Goal: Contribute content

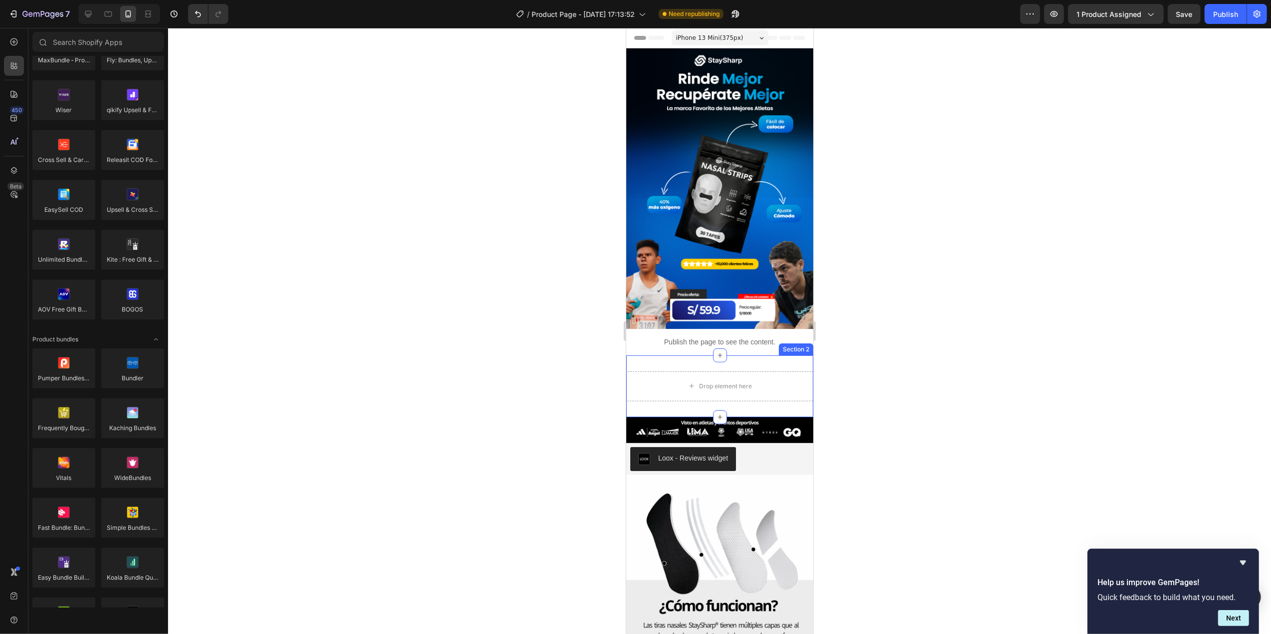
click at [789, 345] on div "Section 2" at bounding box center [795, 349] width 30 height 9
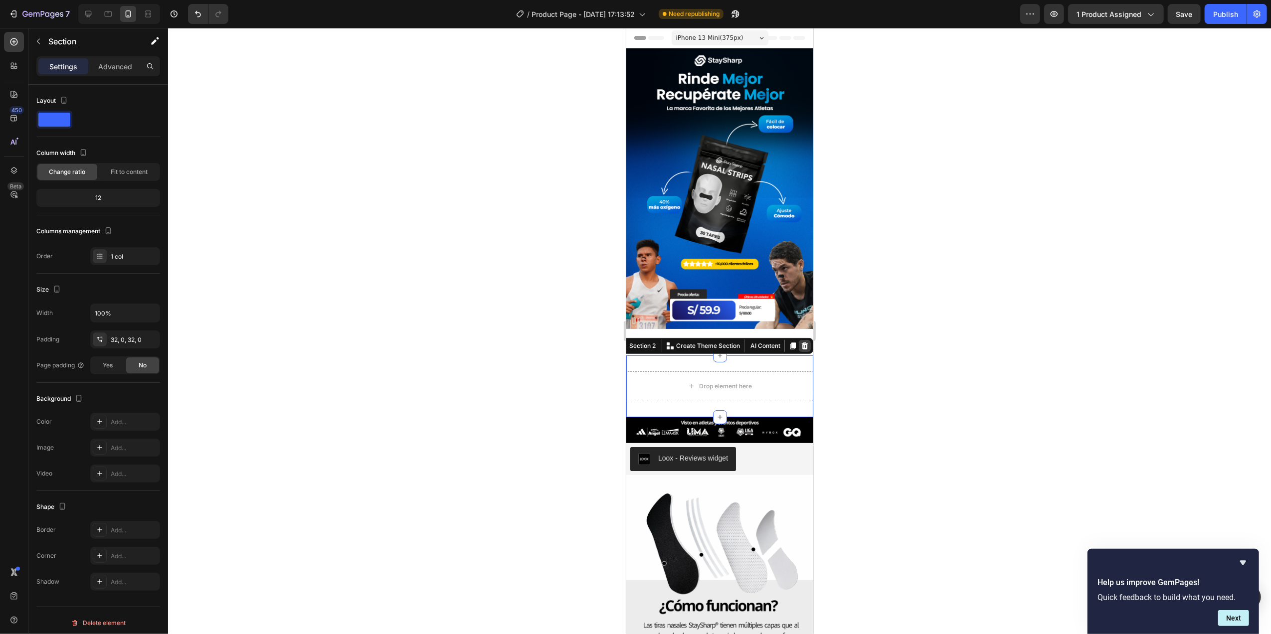
click at [801, 342] on icon at bounding box center [804, 345] width 6 height 7
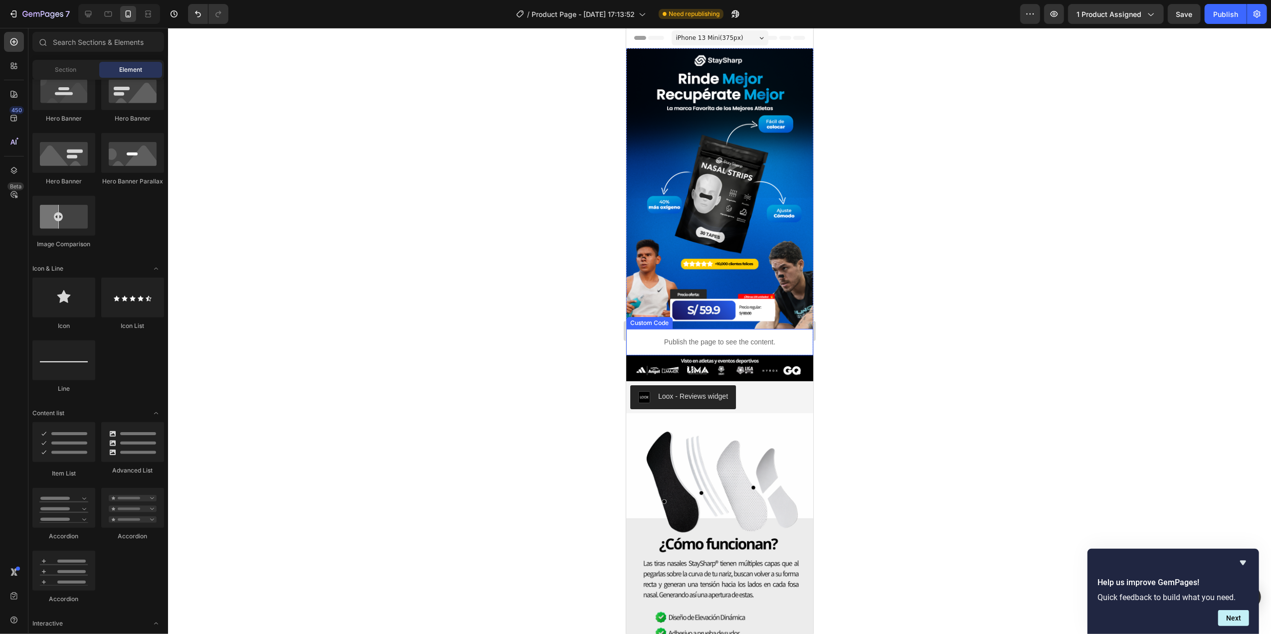
click at [670, 329] on div "Publish the page to see the content." at bounding box center [719, 342] width 187 height 26
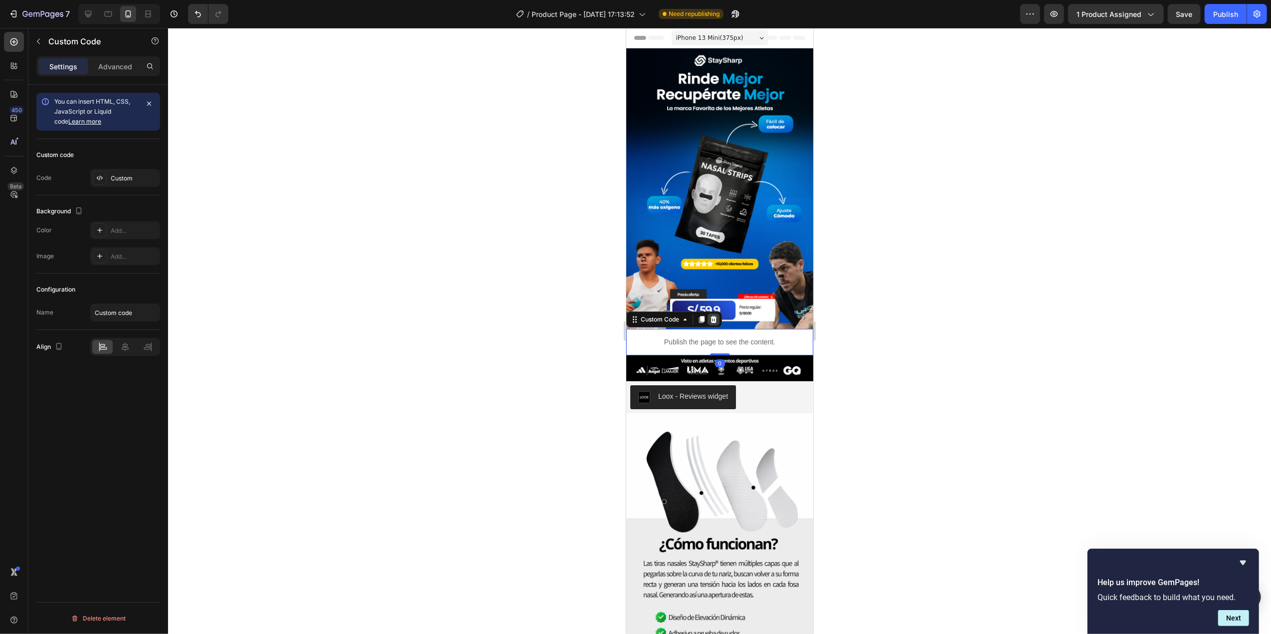
click at [716, 316] on icon at bounding box center [713, 319] width 6 height 7
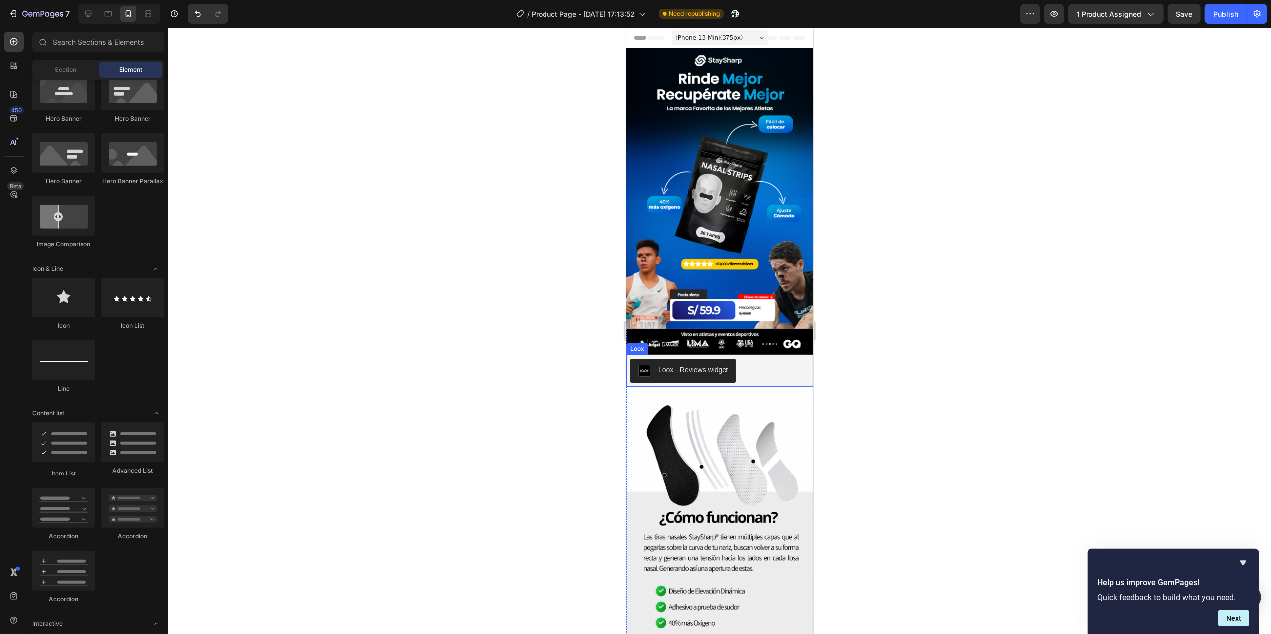
click at [759, 359] on div "Loox - Reviews widget" at bounding box center [719, 371] width 179 height 24
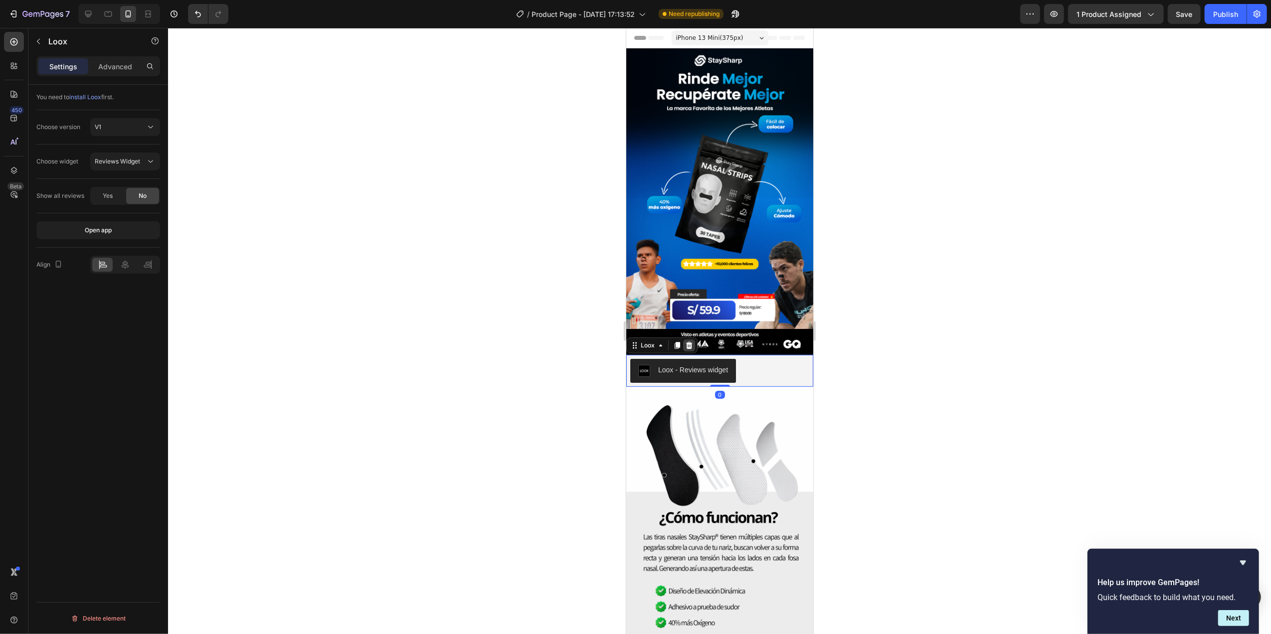
click at [685, 342] on icon at bounding box center [689, 346] width 8 height 8
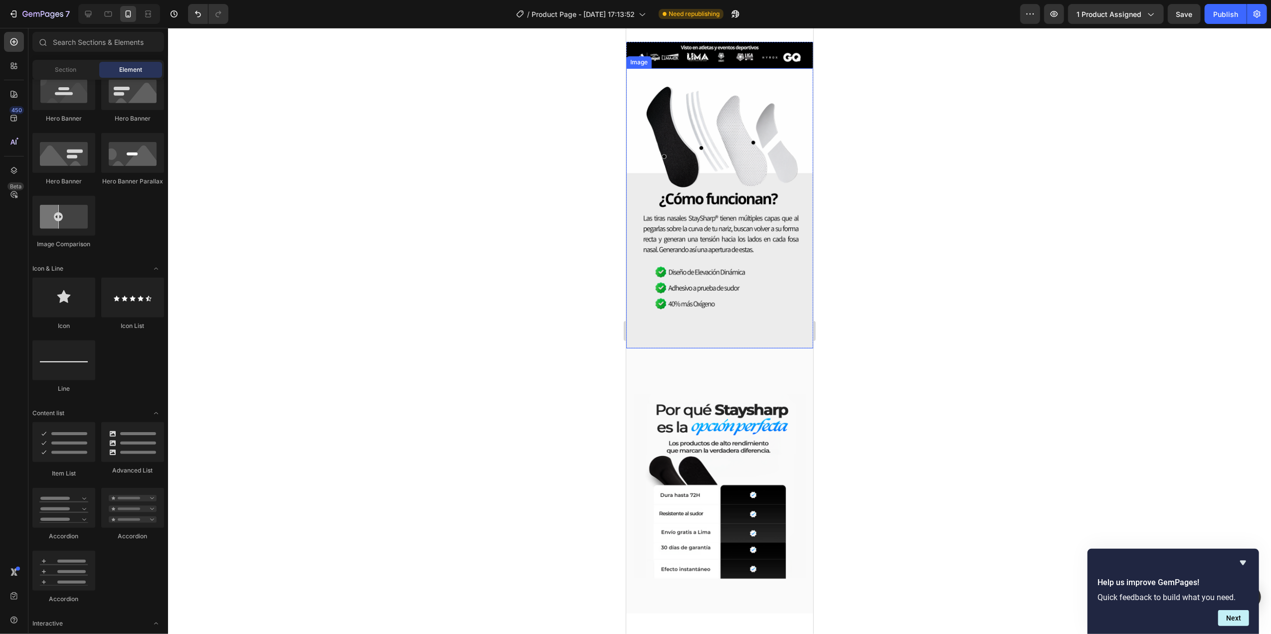
scroll to position [332, 0]
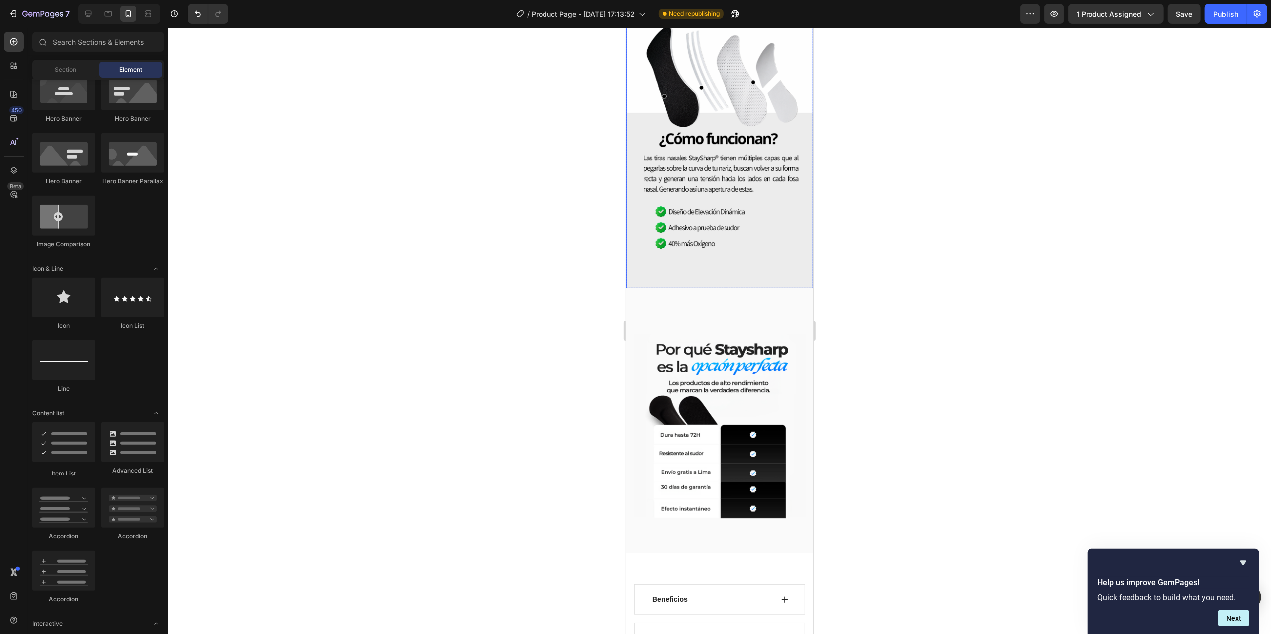
click at [769, 224] on img at bounding box center [719, 148] width 187 height 281
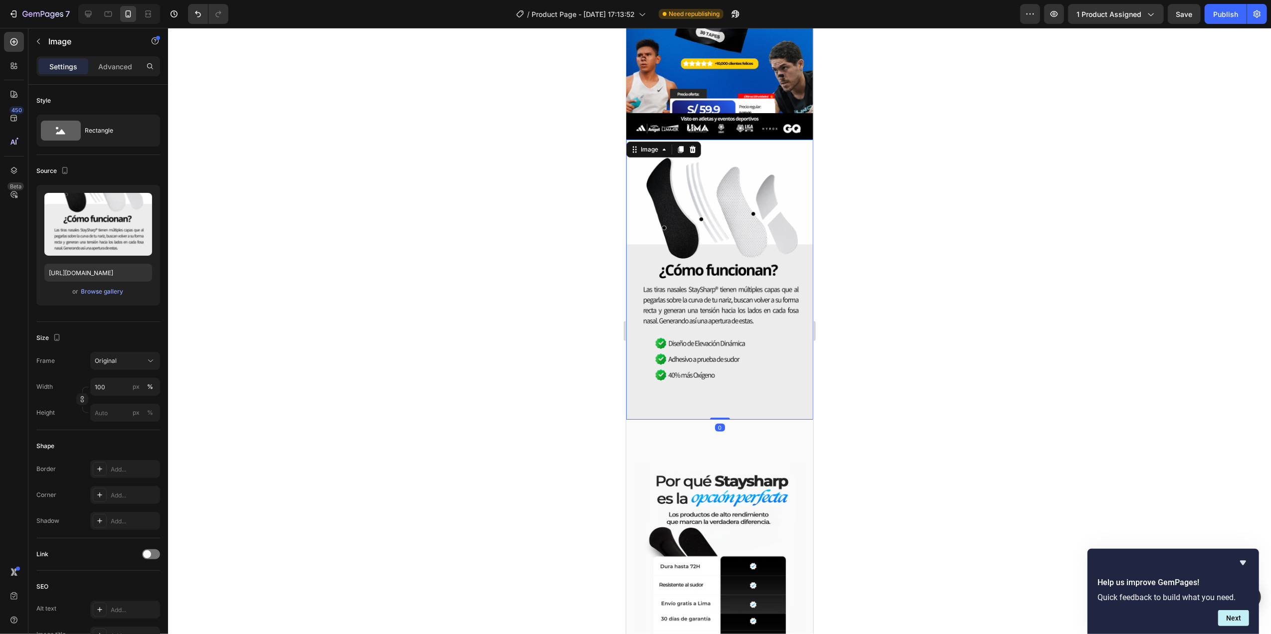
scroll to position [199, 0]
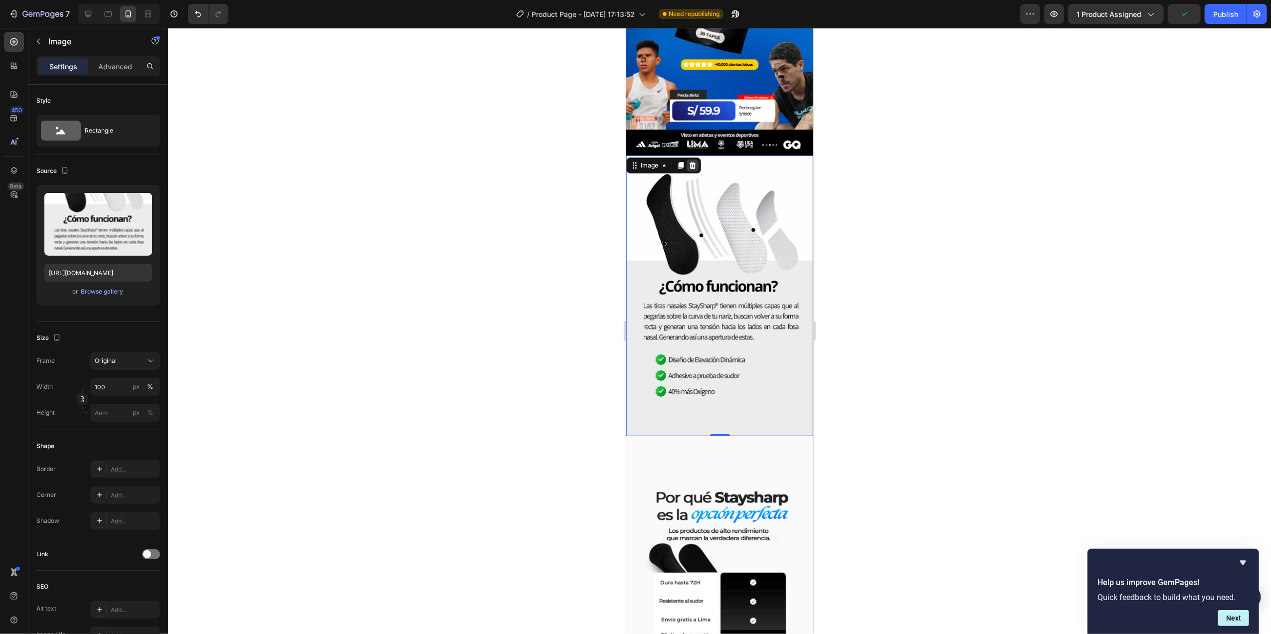
click at [690, 162] on icon at bounding box center [692, 165] width 6 height 7
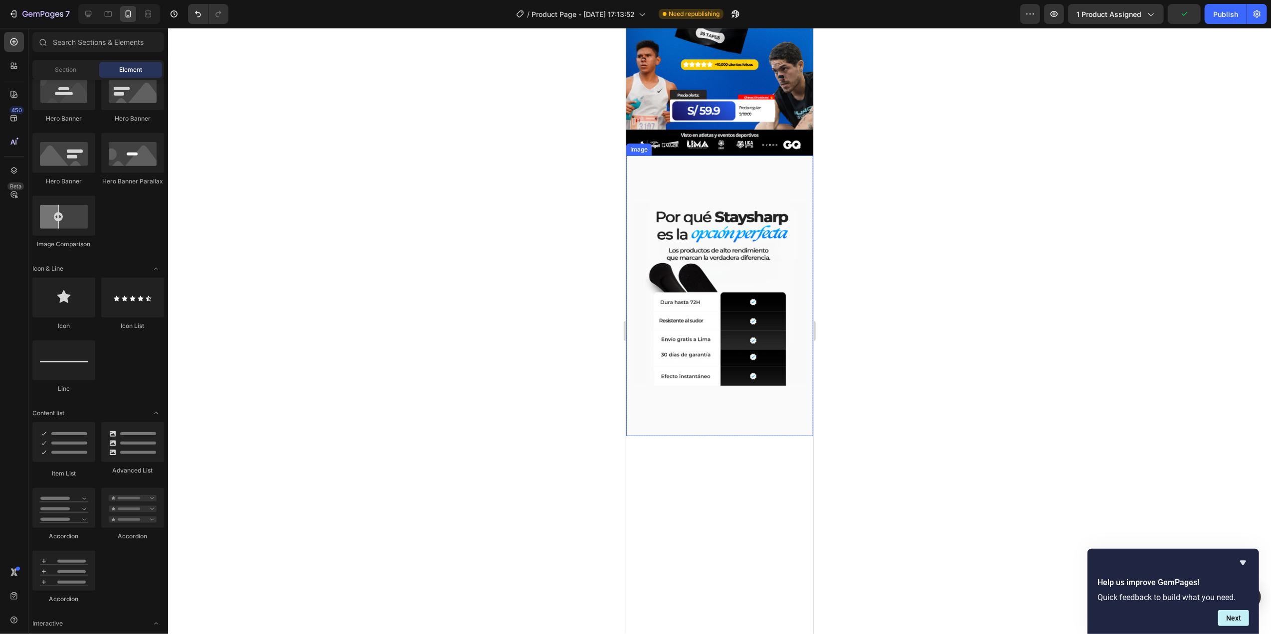
click at [782, 174] on img at bounding box center [719, 296] width 187 height 281
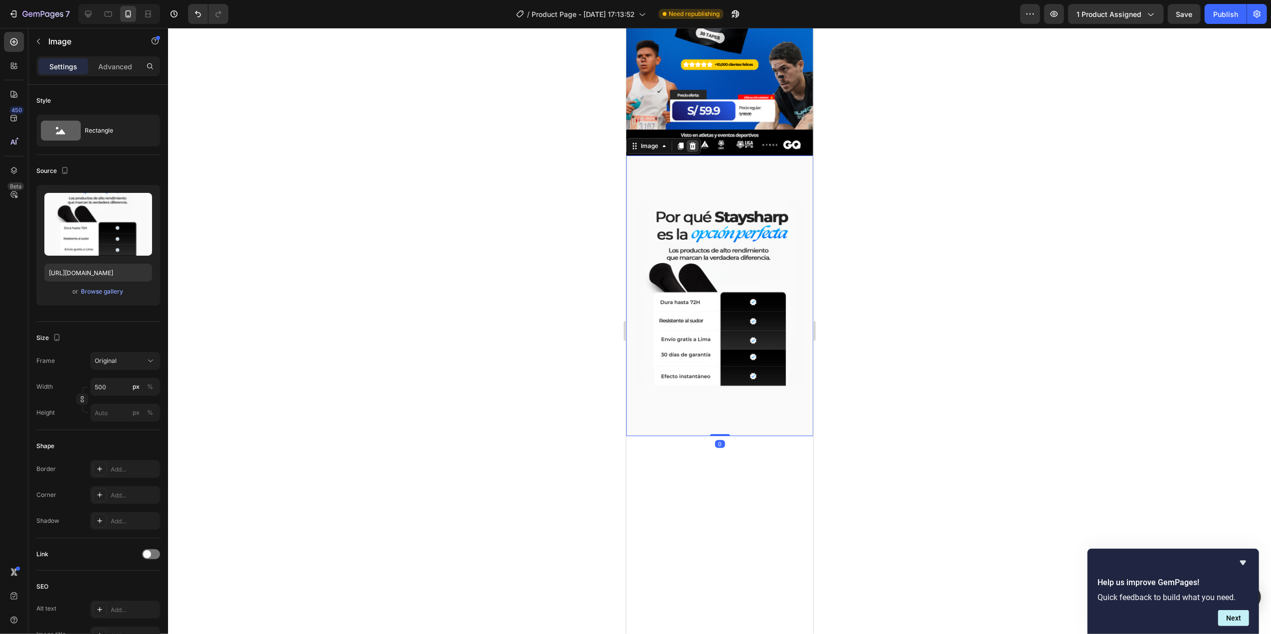
click at [688, 142] on icon at bounding box center [692, 146] width 8 height 8
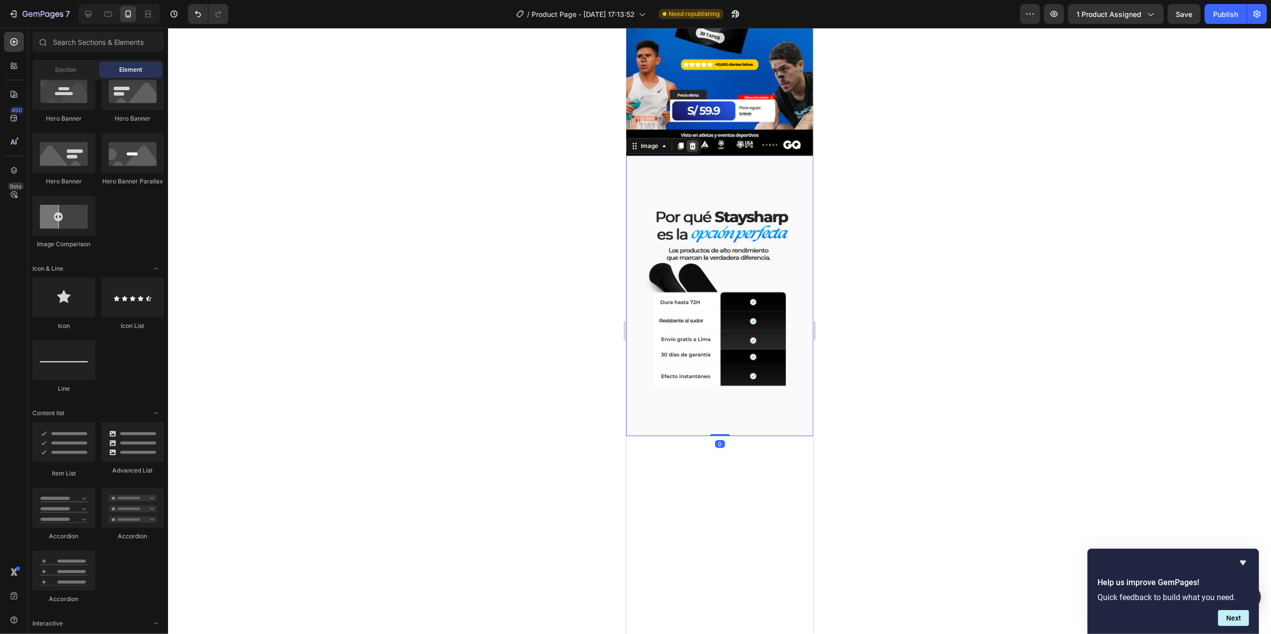
scroll to position [157, 0]
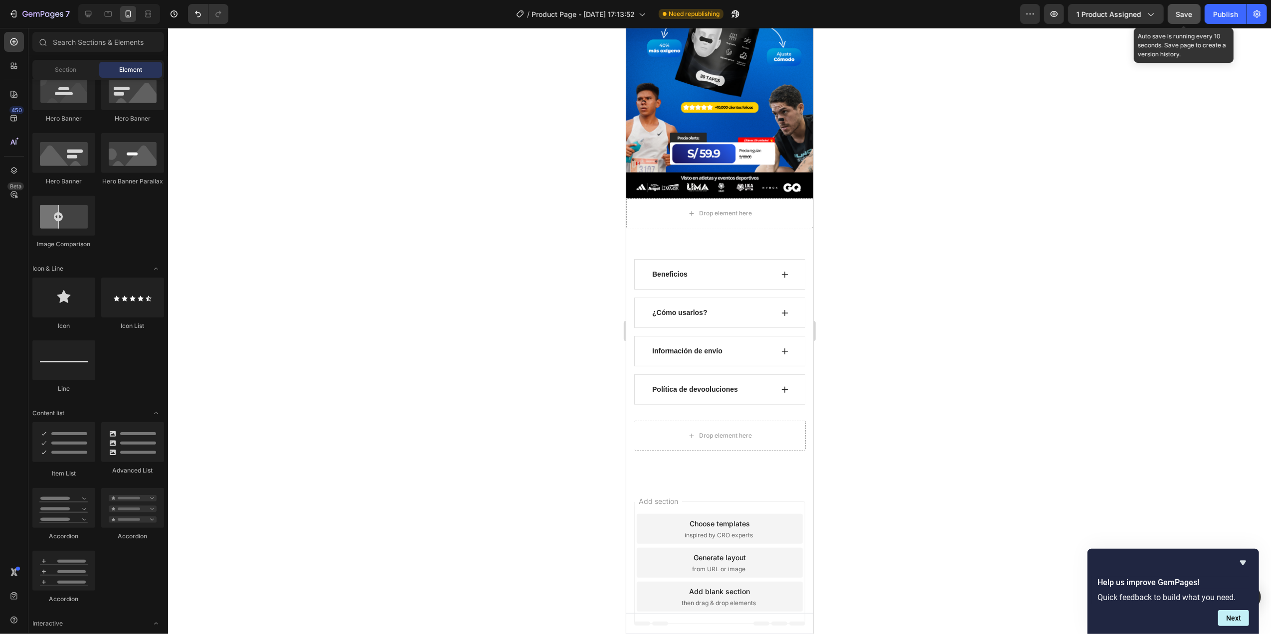
click at [1185, 11] on span "Save" at bounding box center [1184, 14] width 16 height 8
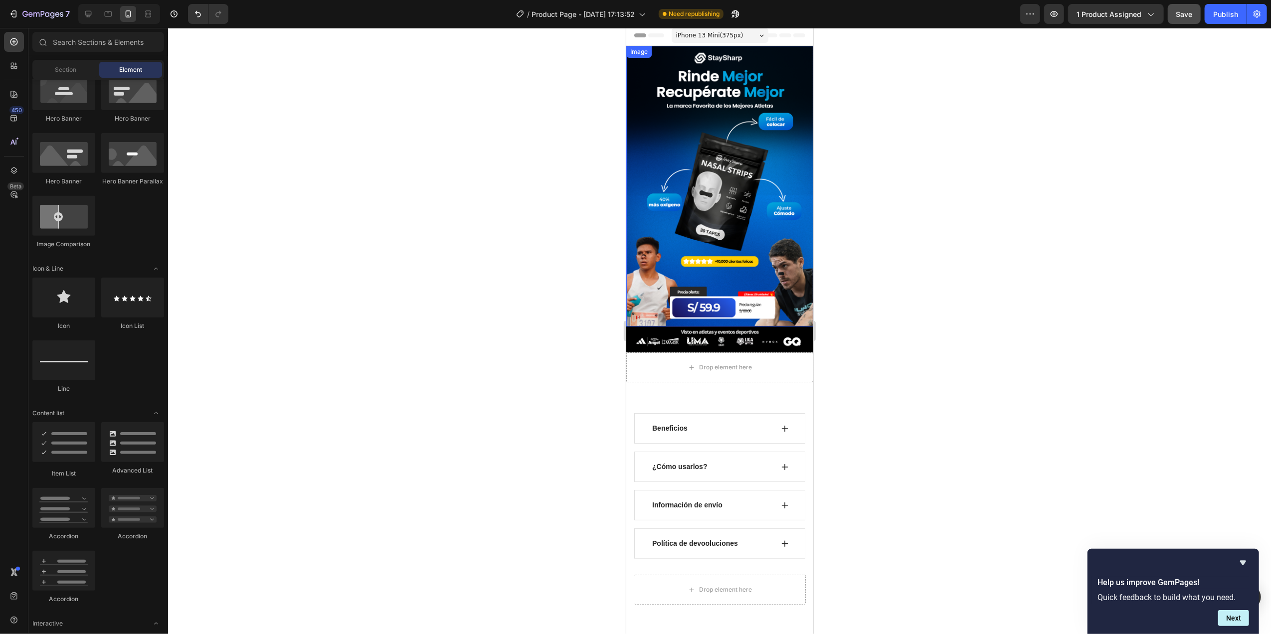
scroll to position [0, 0]
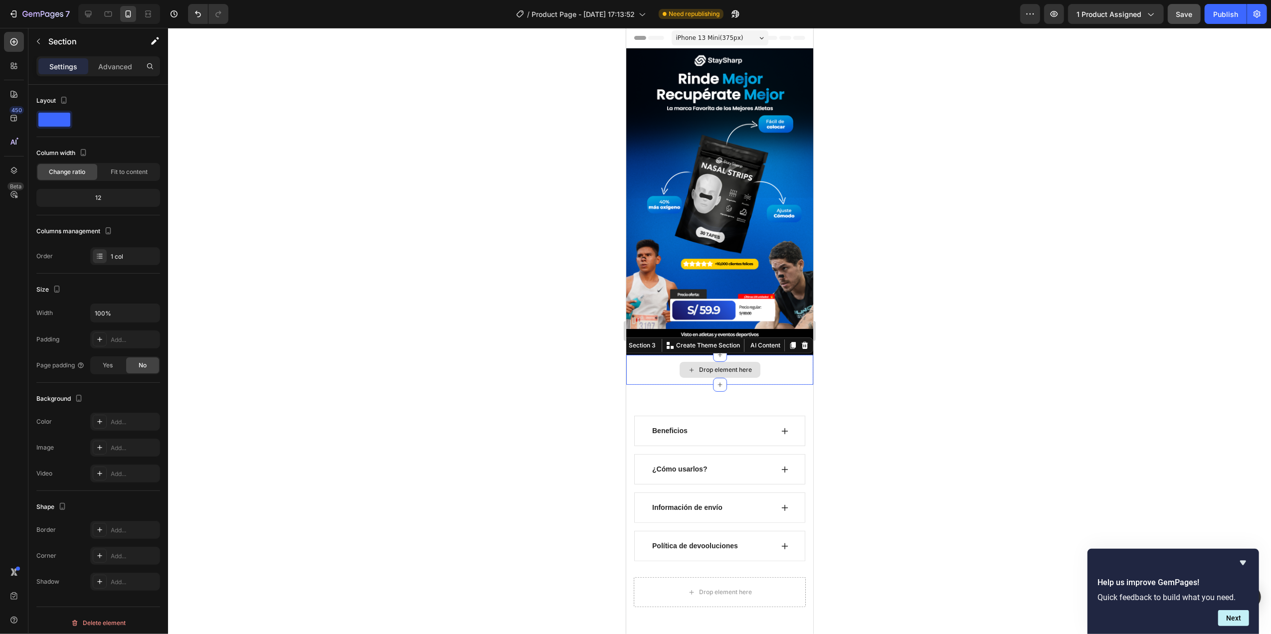
click at [785, 355] on div "Drop element here" at bounding box center [719, 370] width 187 height 30
click at [801, 342] on icon at bounding box center [804, 345] width 6 height 7
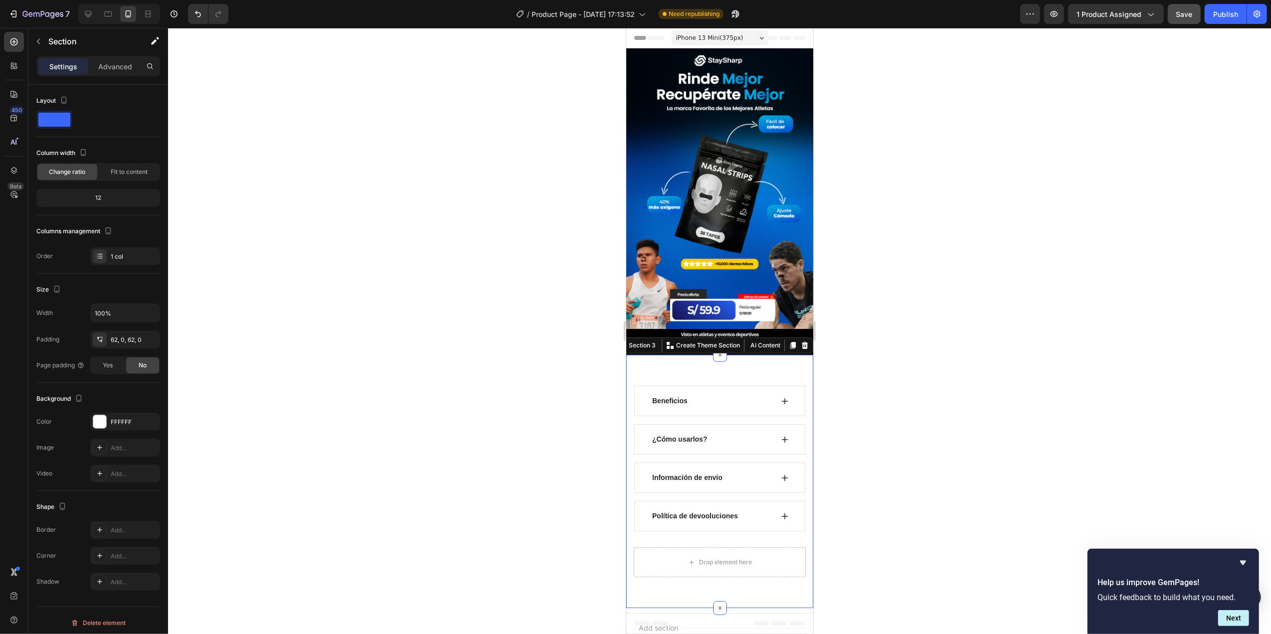
click at [745, 355] on div "Beneficios ¿Cómo usarlos? Información de envío Política de devooluciones Accord…" at bounding box center [719, 481] width 187 height 253
click at [800, 342] on icon at bounding box center [804, 346] width 8 height 8
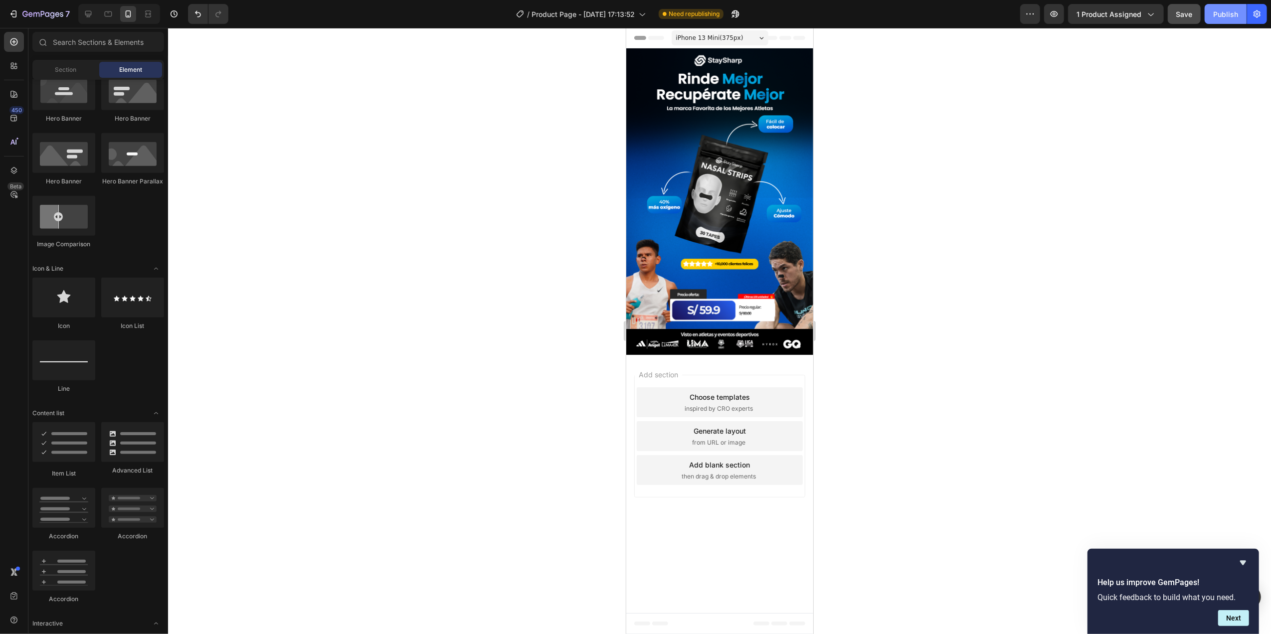
click at [1218, 16] on div "Publish" at bounding box center [1225, 14] width 25 height 10
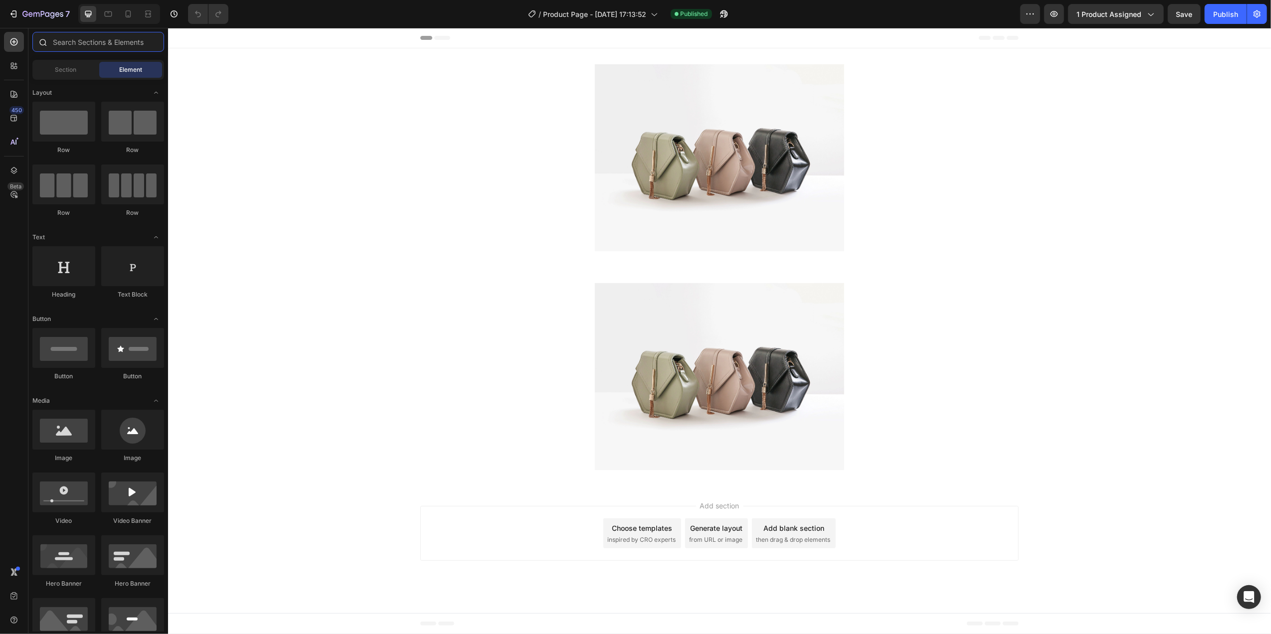
click at [138, 43] on input "text" at bounding box center [98, 42] width 132 height 20
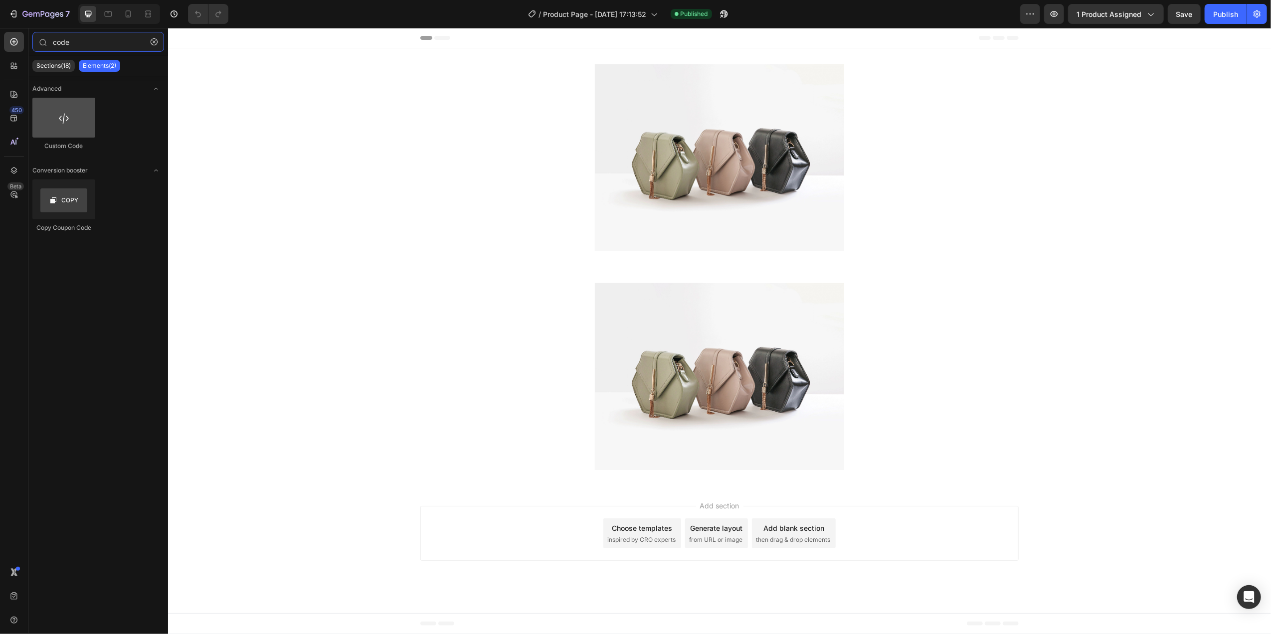
type input "code"
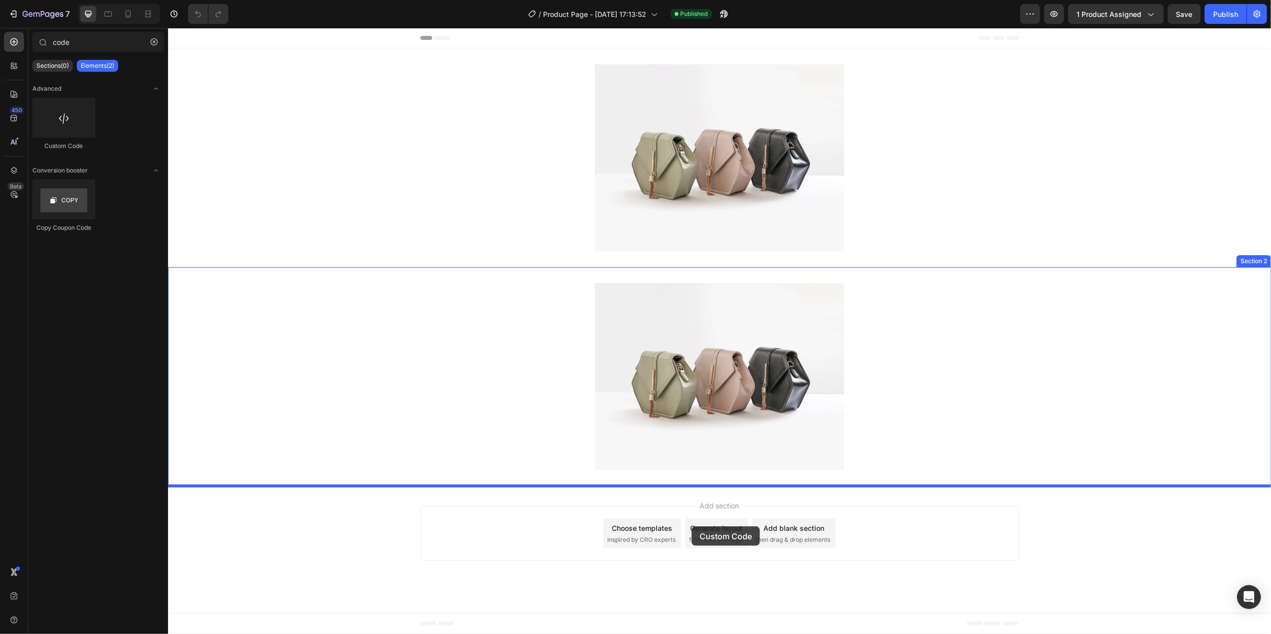
drag, startPoint x: 233, startPoint y: 144, endPoint x: 691, endPoint y: 527, distance: 596.8
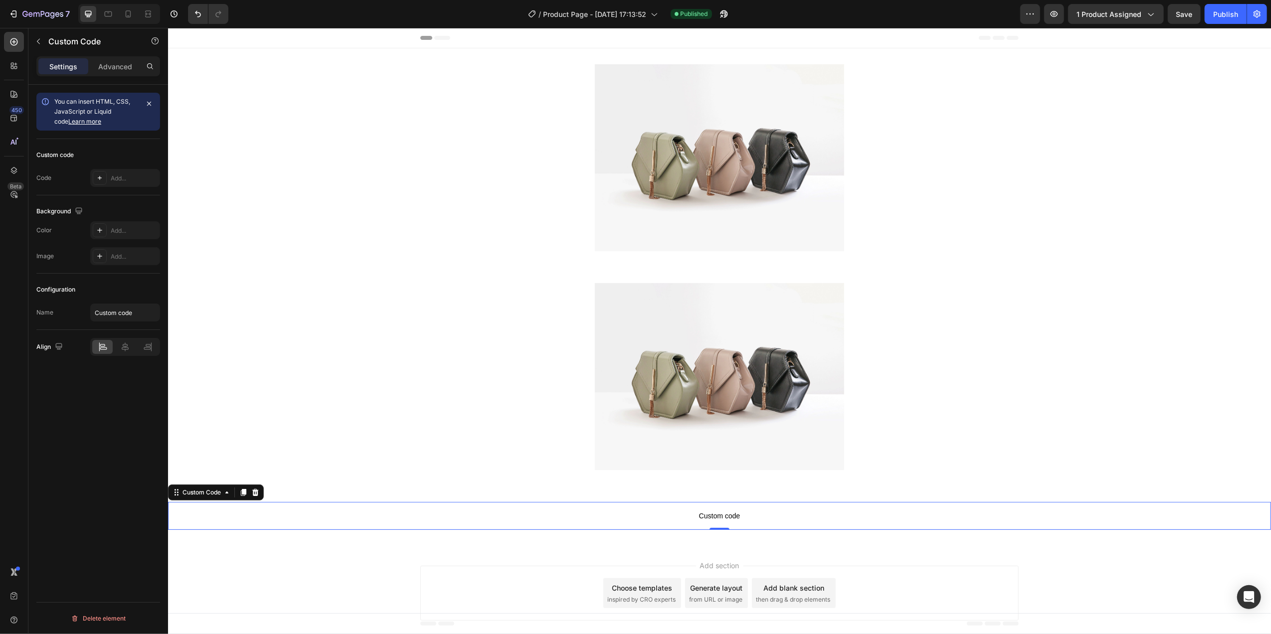
click at [719, 513] on span "Custom code" at bounding box center [719, 516] width 1103 height 12
click at [125, 179] on div "Add..." at bounding box center [134, 178] width 47 height 9
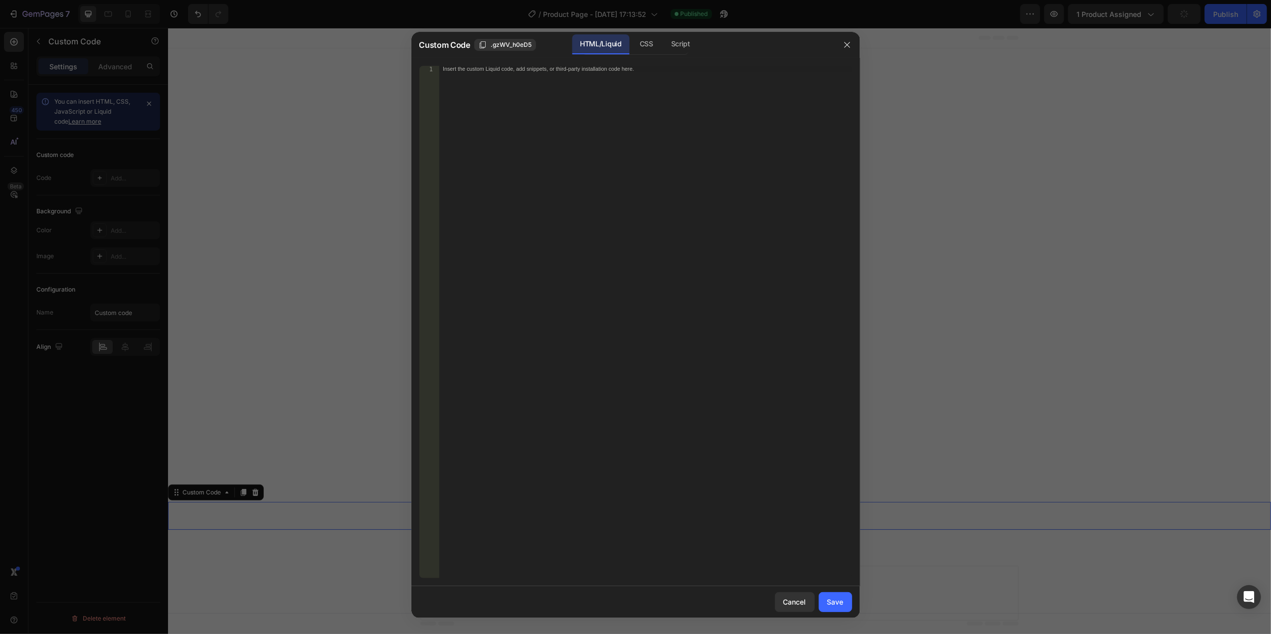
click at [492, 110] on div "Insert the custom Liquid code, add snippets, or third-party installation code h…" at bounding box center [645, 329] width 413 height 526
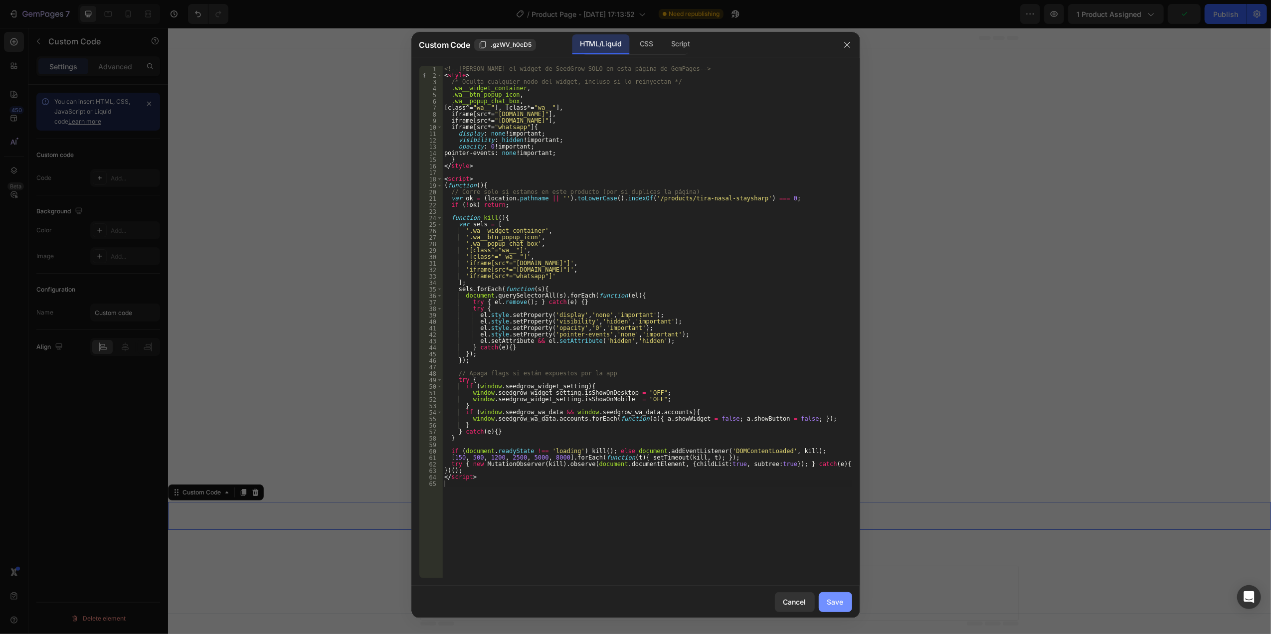
click at [842, 604] on div "Save" at bounding box center [835, 602] width 16 height 10
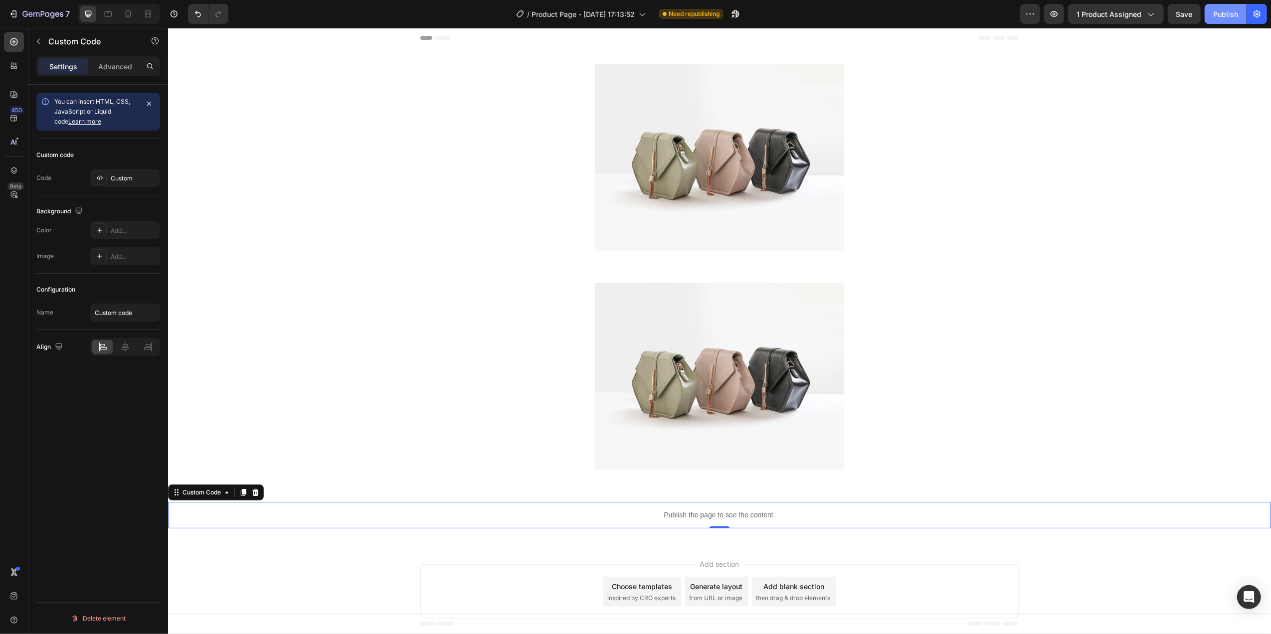
click at [1228, 13] on div "Publish" at bounding box center [1225, 14] width 25 height 10
click at [120, 182] on div "Custom" at bounding box center [134, 178] width 47 height 9
